Goal: Task Accomplishment & Management: Complete application form

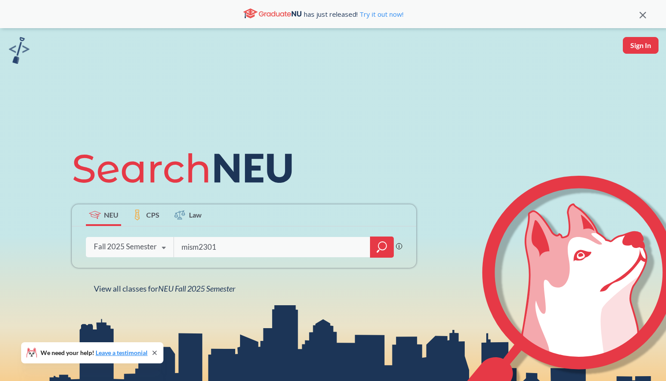
type input "mism2301"
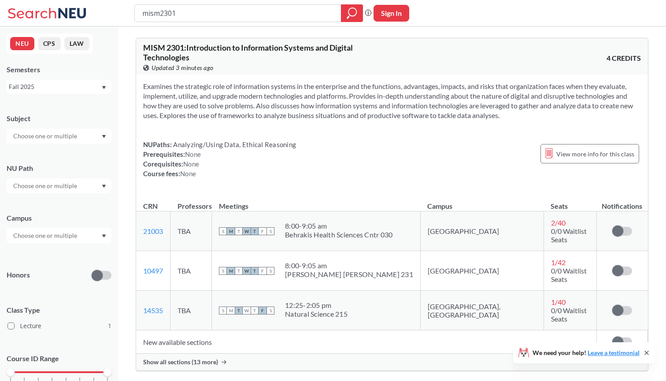
click at [217, 353] on div "Show all sections (13 more)" at bounding box center [391, 361] width 511 height 17
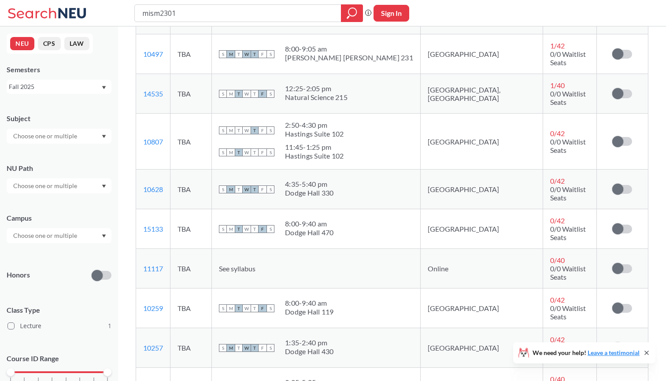
scroll to position [217, 0]
click at [622, 184] on span at bounding box center [617, 189] width 11 height 11
click at [612, 185] on input "checkbox" at bounding box center [612, 185] width 0 height 0
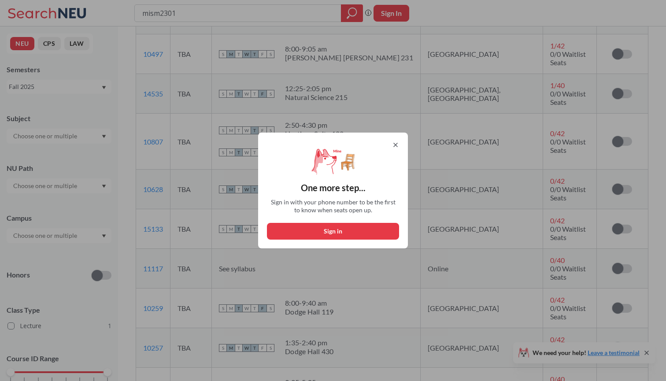
click at [346, 229] on button "Sign in" at bounding box center [333, 231] width 132 height 17
select select "US"
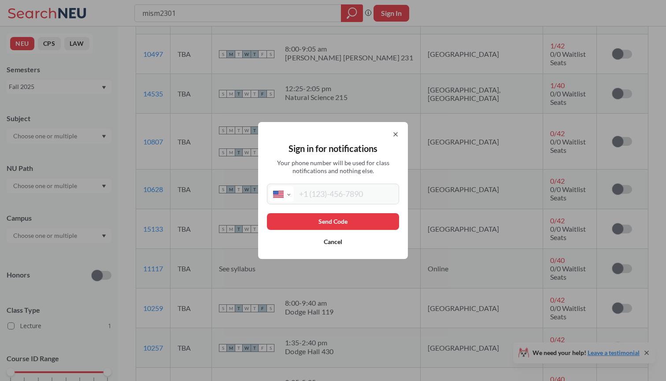
click at [328, 199] on input "tel" at bounding box center [345, 194] width 103 height 16
type input "(484) 889"
click at [397, 137] on div "Sign in for notifications Your phone number will be used for class notification…" at bounding box center [333, 190] width 150 height 137
click at [395, 137] on icon at bounding box center [395, 134] width 7 height 7
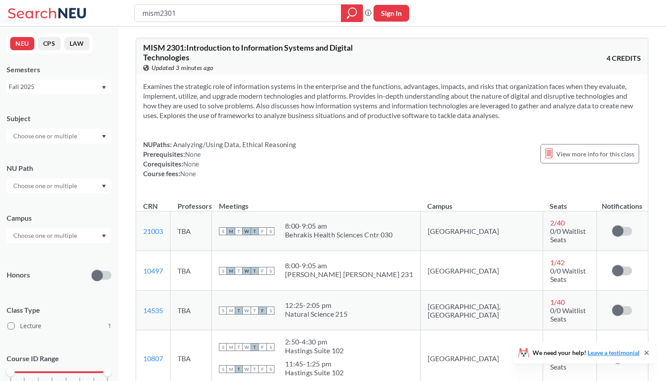
scroll to position [0, 0]
click at [391, 12] on button "Sign In" at bounding box center [391, 13] width 36 height 17
select select "US"
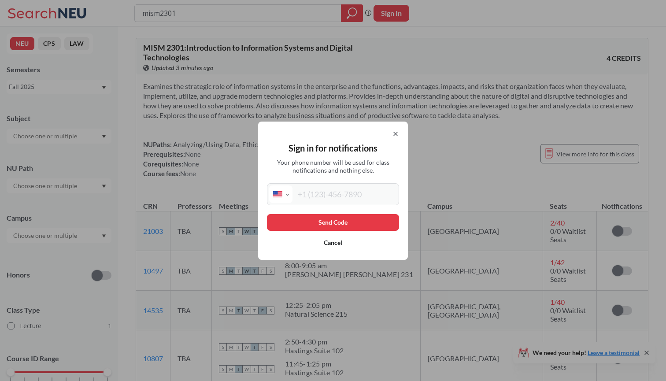
click at [335, 202] on input "tel" at bounding box center [344, 194] width 104 height 18
type input "[PHONE_NUMBER]"
click at [336, 218] on button "Send Code" at bounding box center [333, 222] width 132 height 17
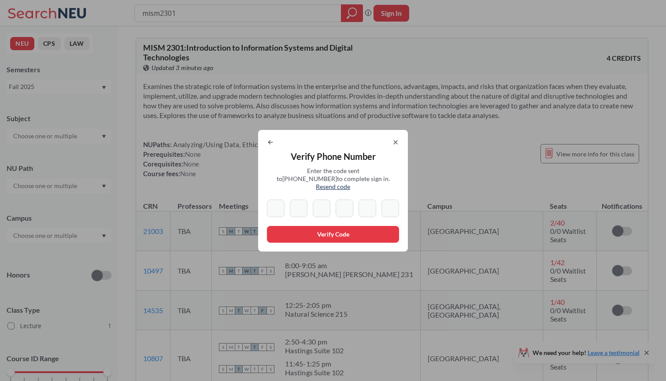
type input "6"
type input "9"
type input "2"
type input "1"
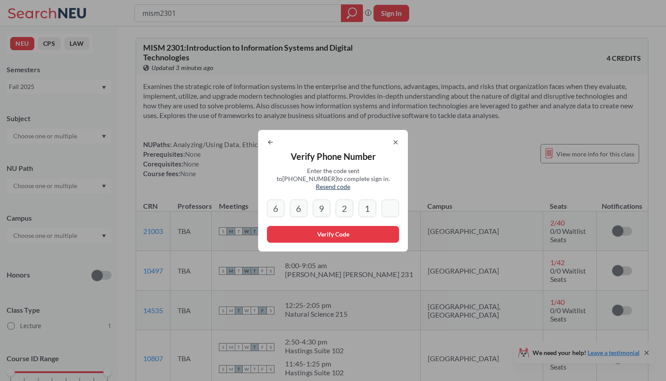
type input "9"
